Goal: Ask a question

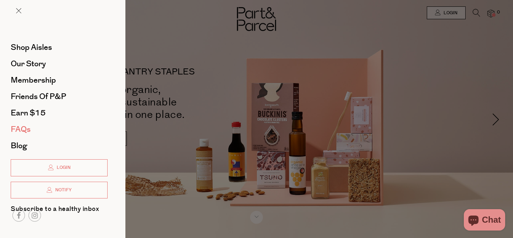
click at [20, 128] on span "FAQs" at bounding box center [21, 129] width 20 height 11
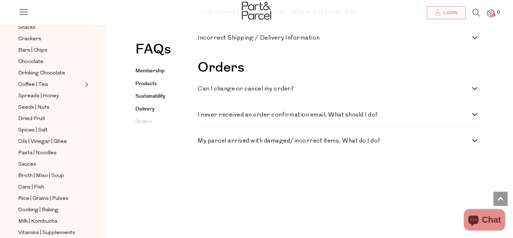
scroll to position [1106, 0]
click at [472, 221] on icon "Chat window" at bounding box center [473, 221] width 10 height 10
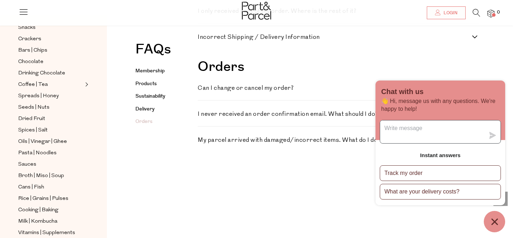
click at [443, 132] on textarea "Message us" at bounding box center [432, 131] width 105 height 23
type textarea "Hi! I'm wondering if I could please buy a $100 gift voucher?"
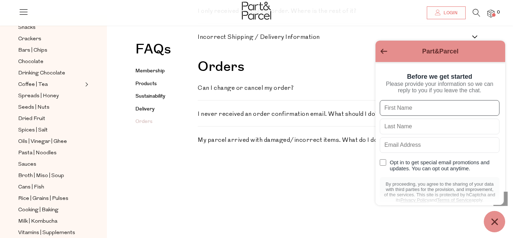
click at [448, 110] on input "text" at bounding box center [440, 108] width 120 height 16
type input "Georgia"
type input "Murray"
type input "georgiakmurray@gmail.com"
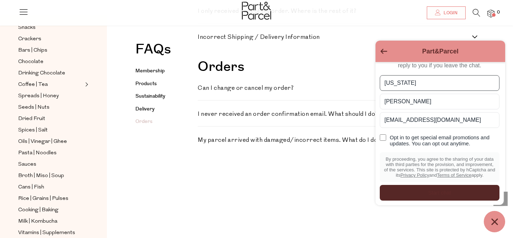
click at [461, 189] on div "Start chat" at bounding box center [439, 193] width 111 height 8
